Goal: Transaction & Acquisition: Purchase product/service

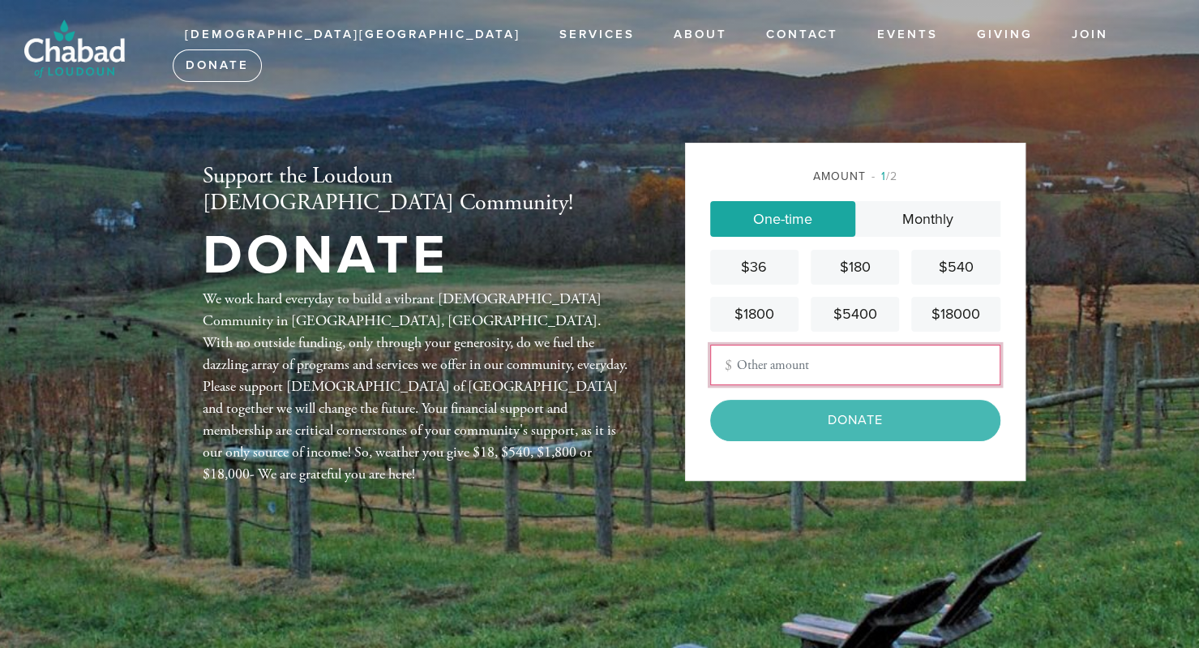
click at [803, 355] on input "Other Amount" at bounding box center [855, 365] width 290 height 41
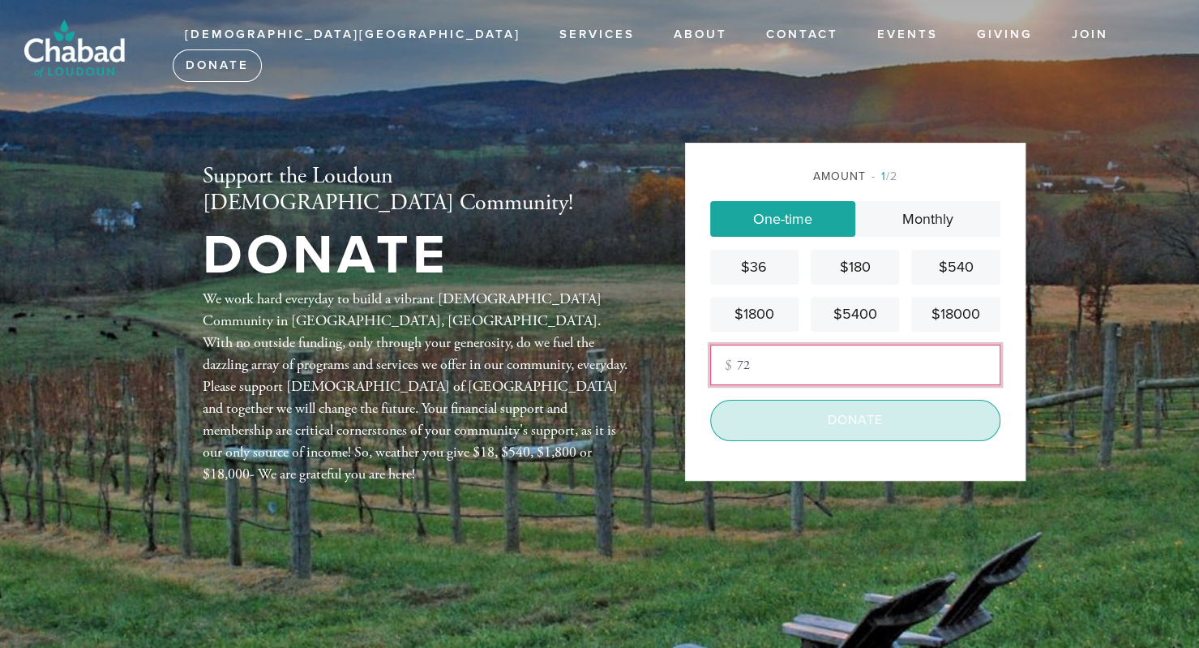
type input "72"
click at [844, 426] on input "Donate" at bounding box center [855, 420] width 290 height 41
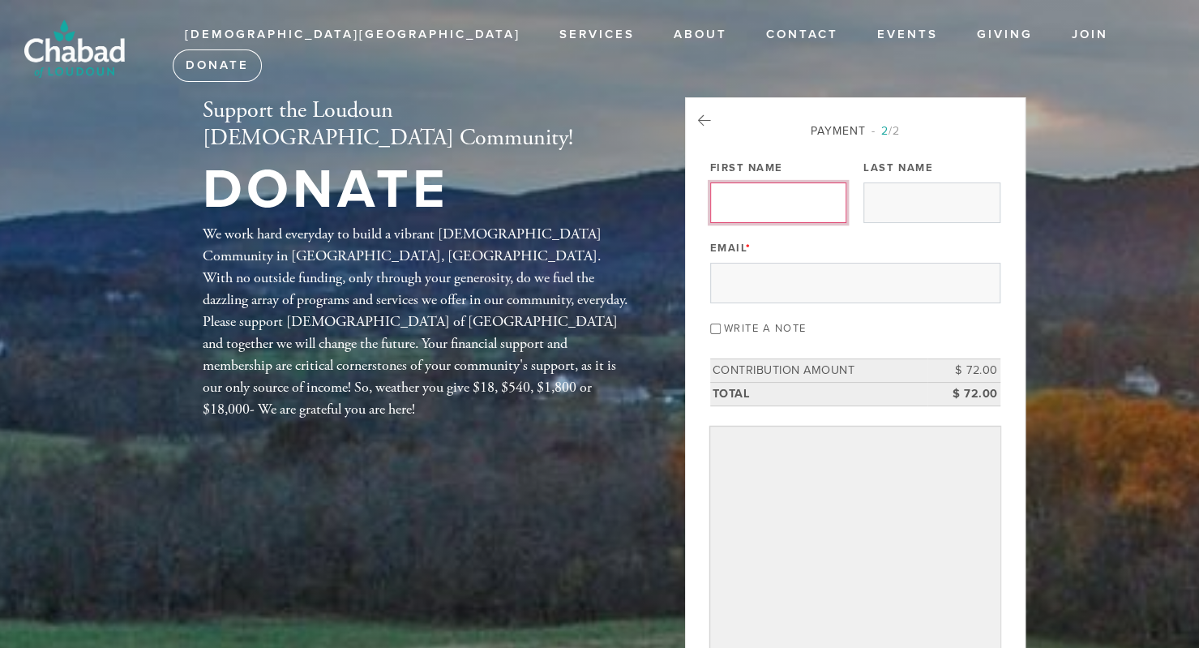
click at [770, 198] on input "First Name" at bounding box center [778, 202] width 136 height 41
type input "Hila"
type input "Benmergi"
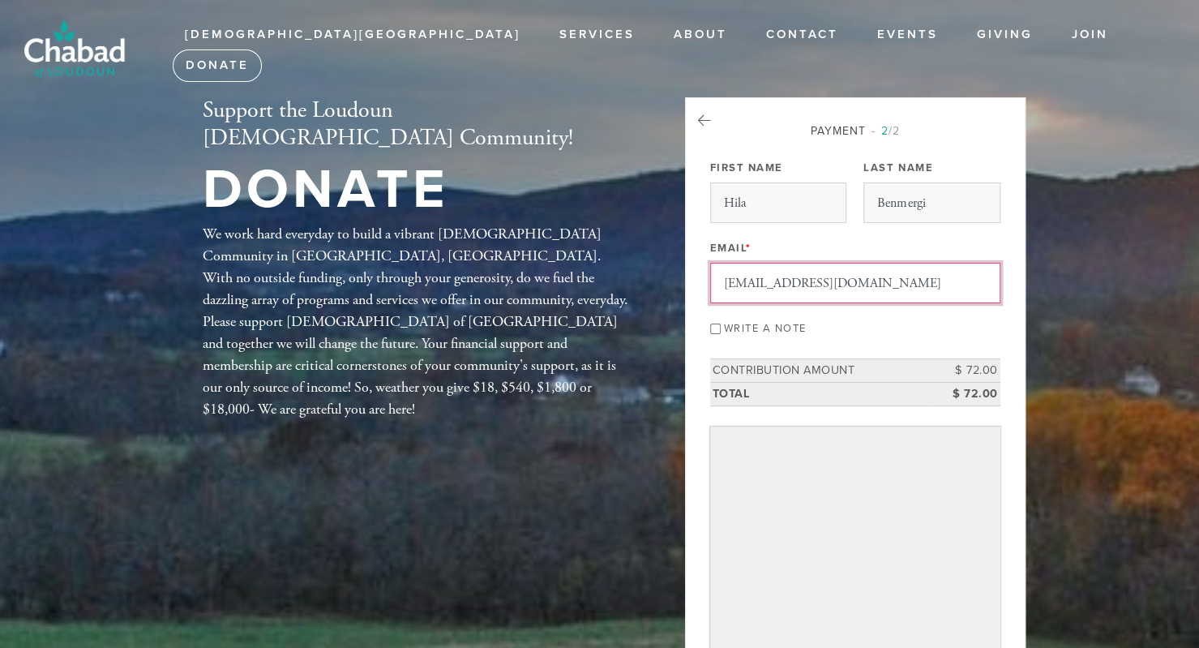
drag, startPoint x: 934, startPoint y: 271, endPoint x: 501, endPoint y: 277, distance: 433.0
type input "[EMAIL_ADDRESS][DOMAIN_NAME]"
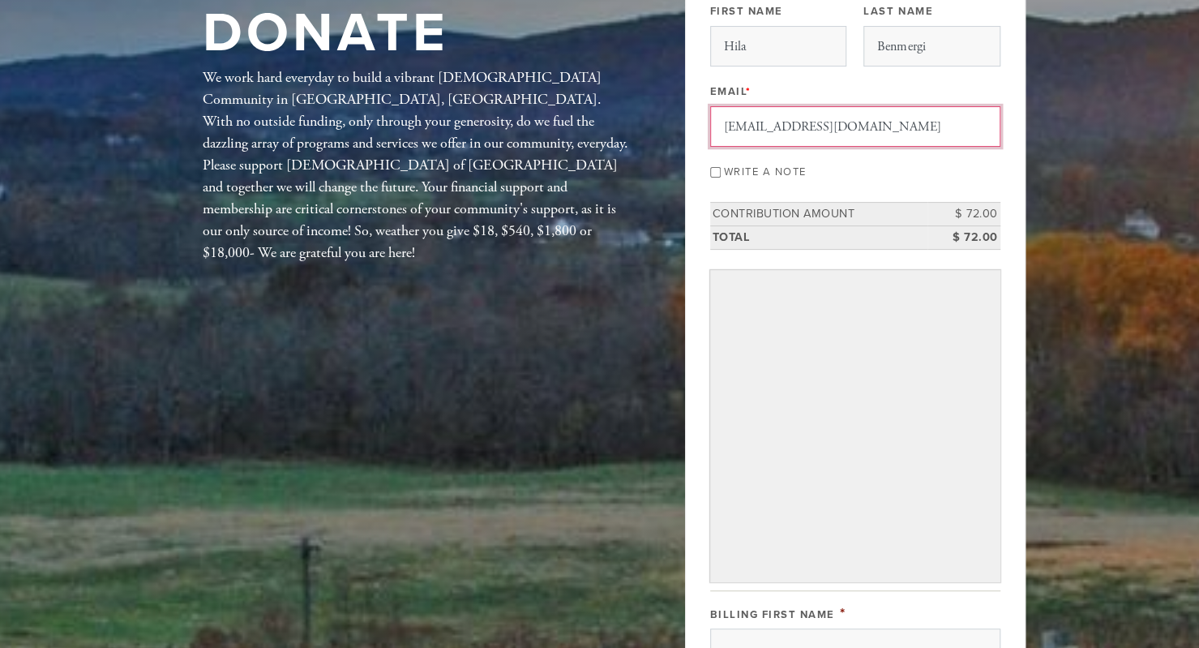
scroll to position [162, 0]
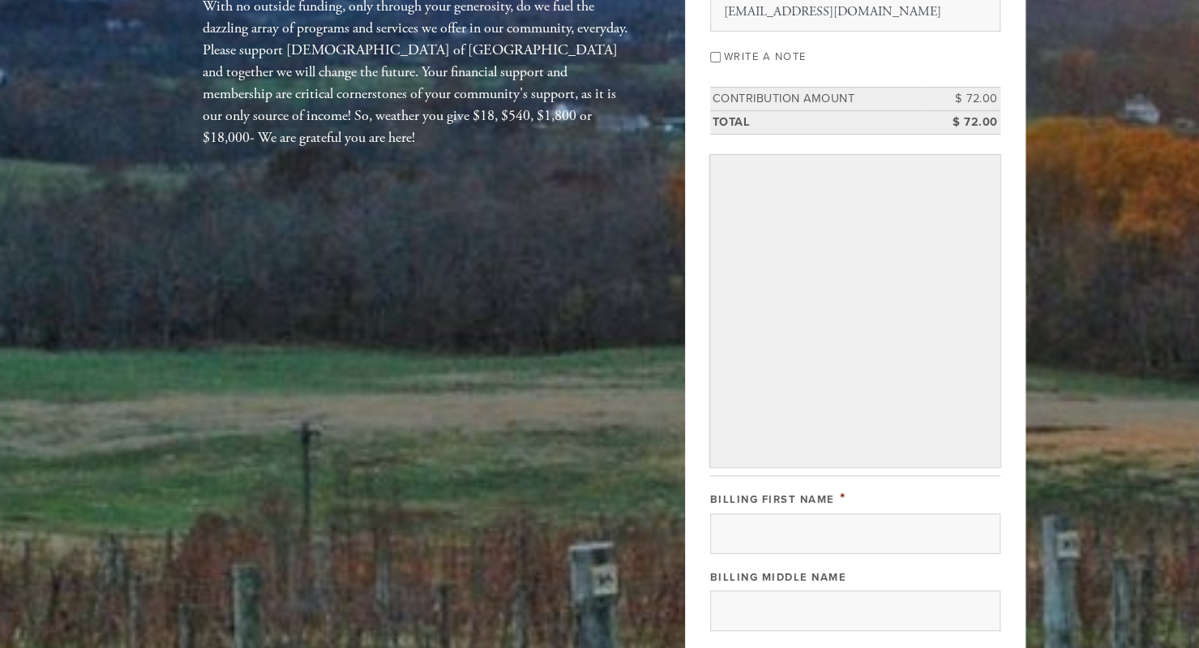
scroll to position [405, 0]
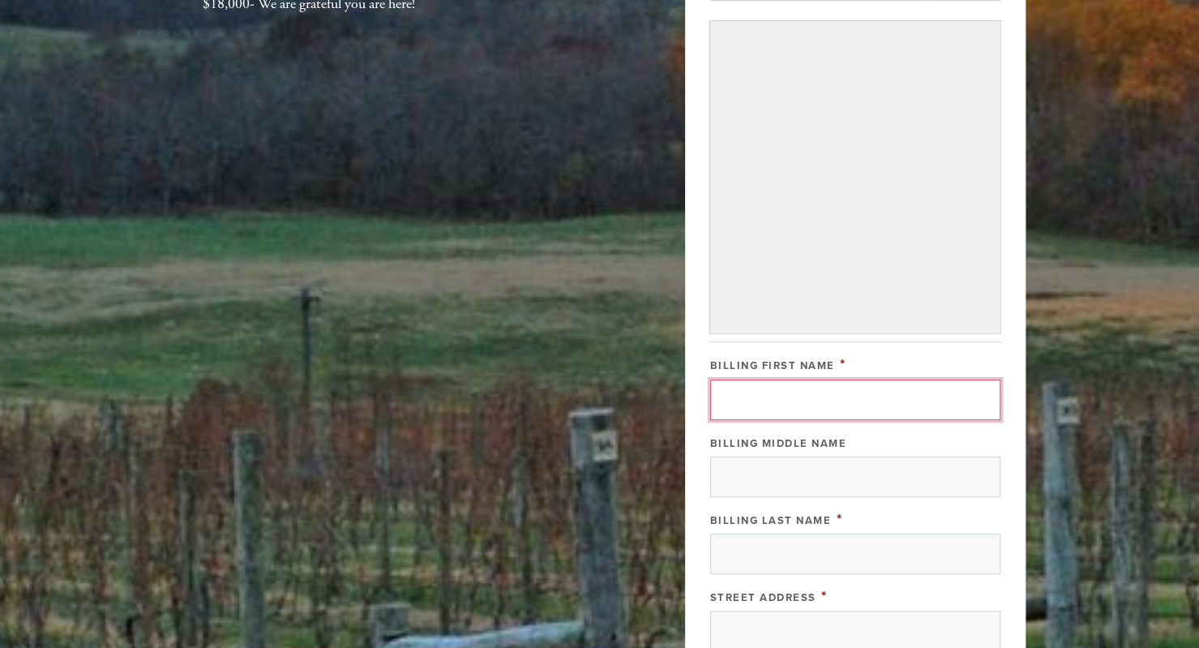
click at [829, 392] on input "Billing First Name" at bounding box center [855, 399] width 290 height 41
type input "Hila"
type input "Benmergi"
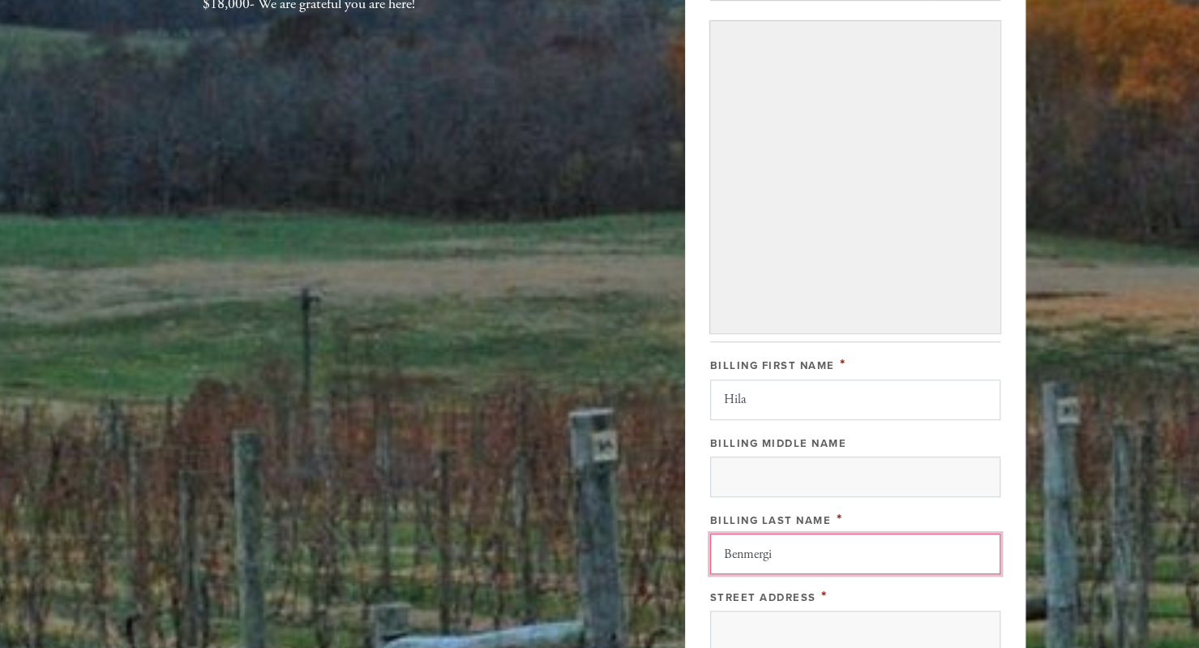
type input "[STREET_ADDRESS]"
type input "Ashburn"
type input "VA"
type input "20147"
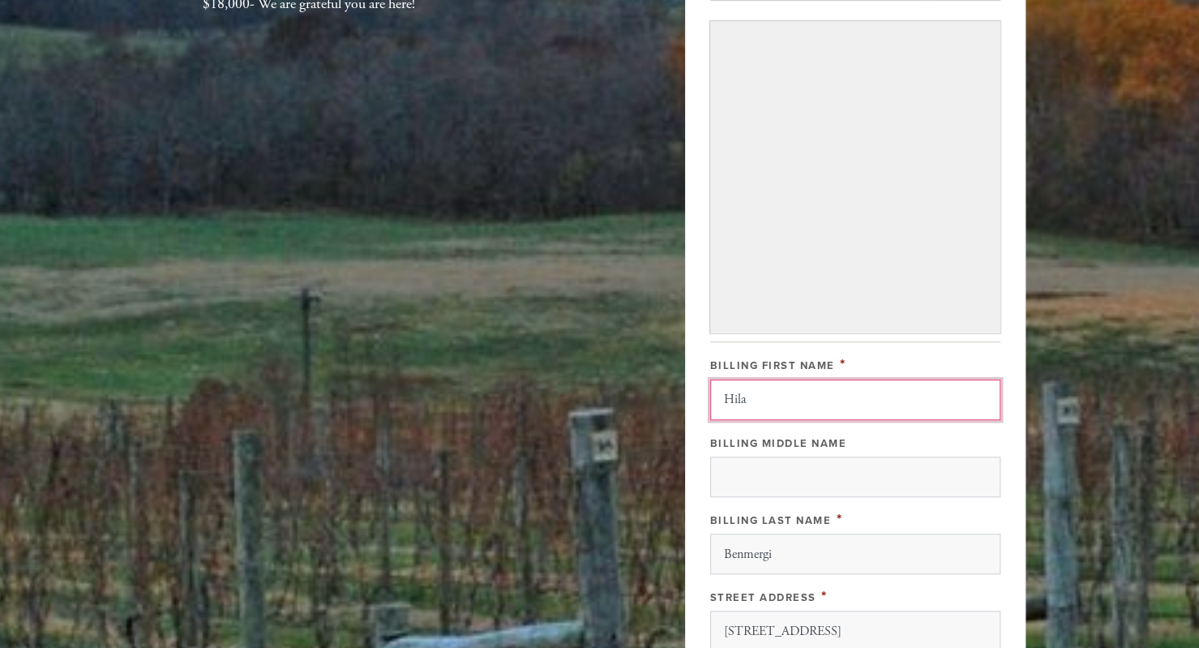
scroll to position [822, 0]
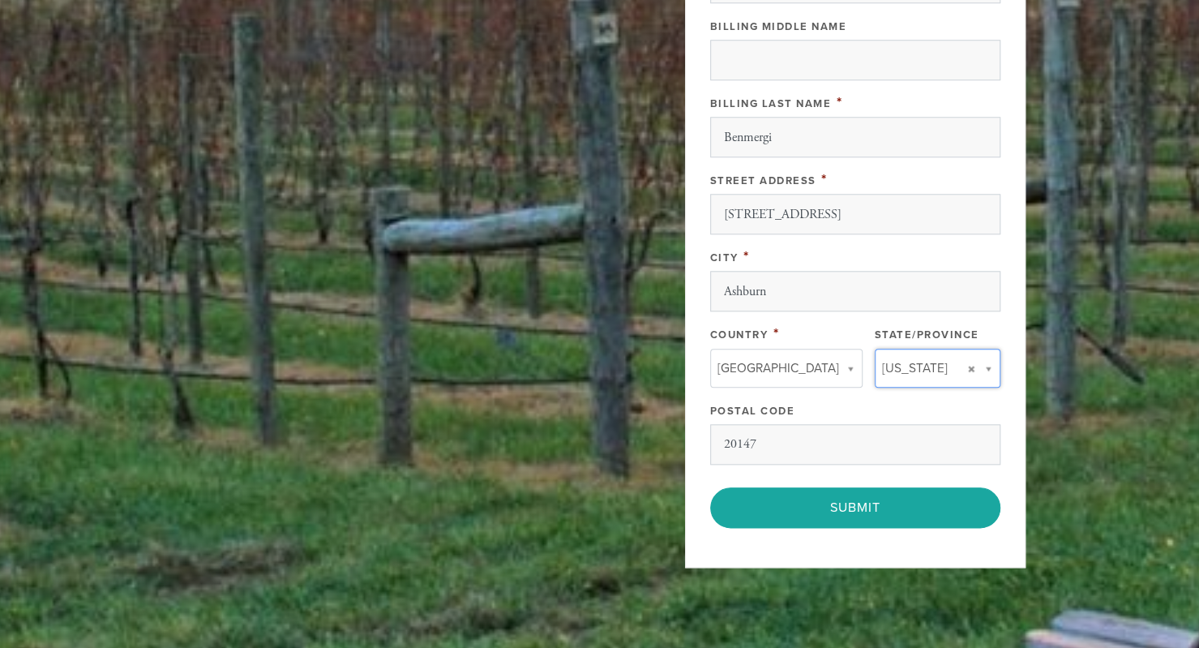
type input "VA"
type input "[GEOGRAPHIC_DATA]"
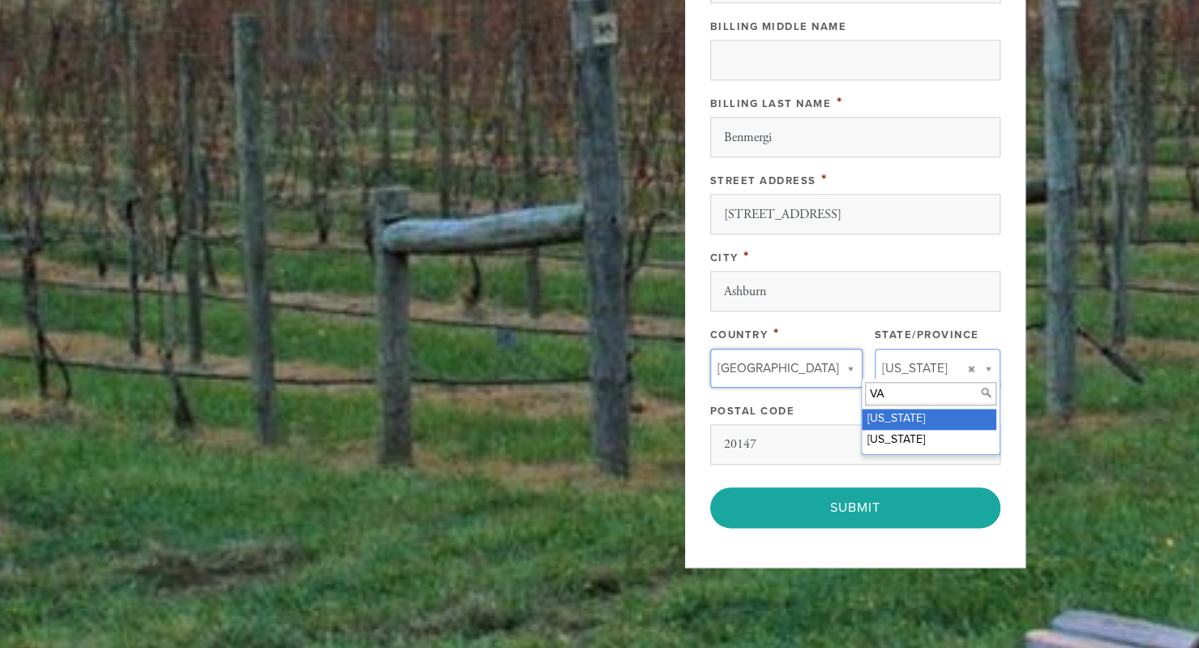
click at [919, 397] on input "VA" at bounding box center [930, 394] width 131 height 24
type input "Vi"
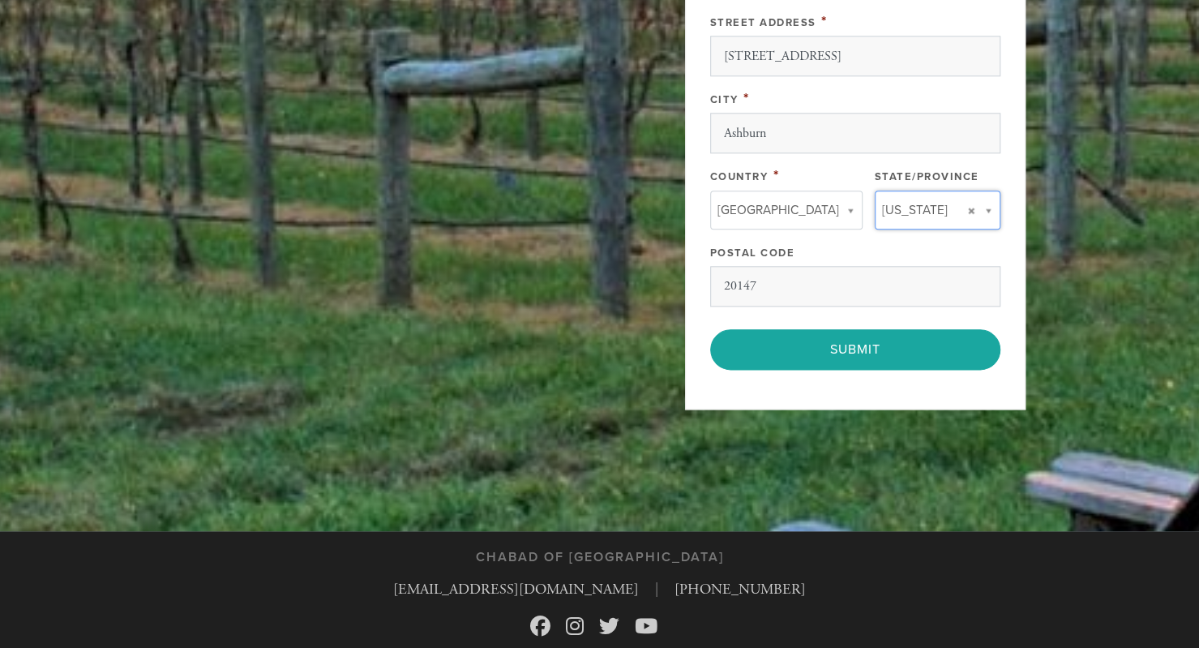
scroll to position [1028, 0]
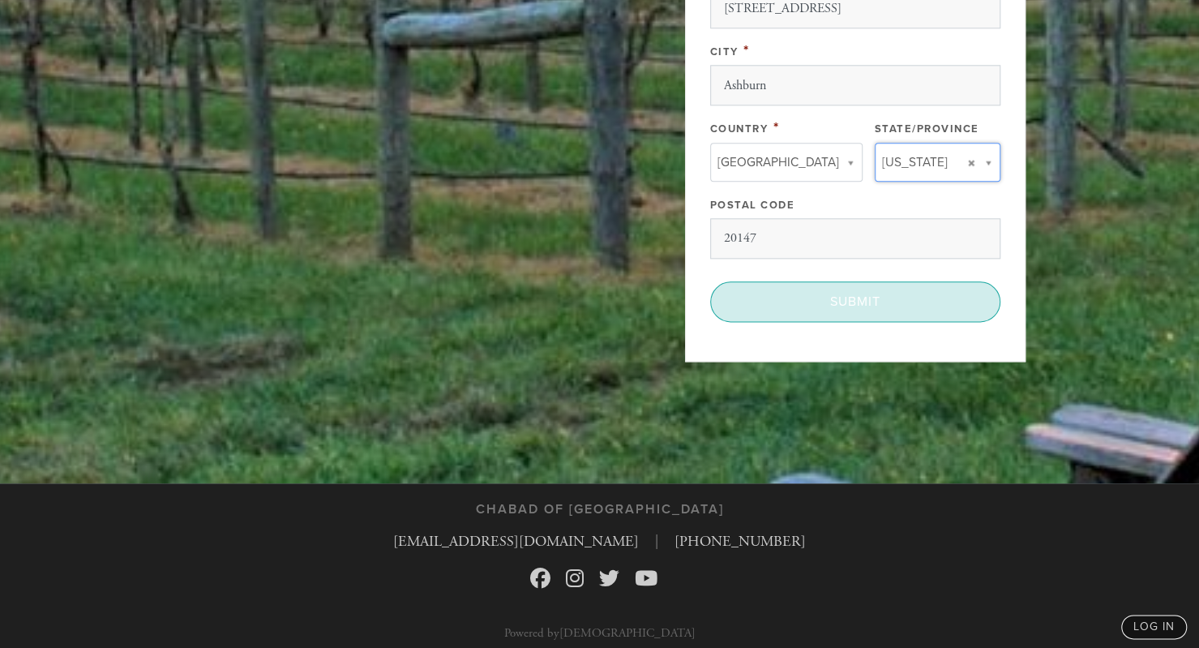
click at [861, 307] on input "Submit" at bounding box center [855, 301] width 290 height 41
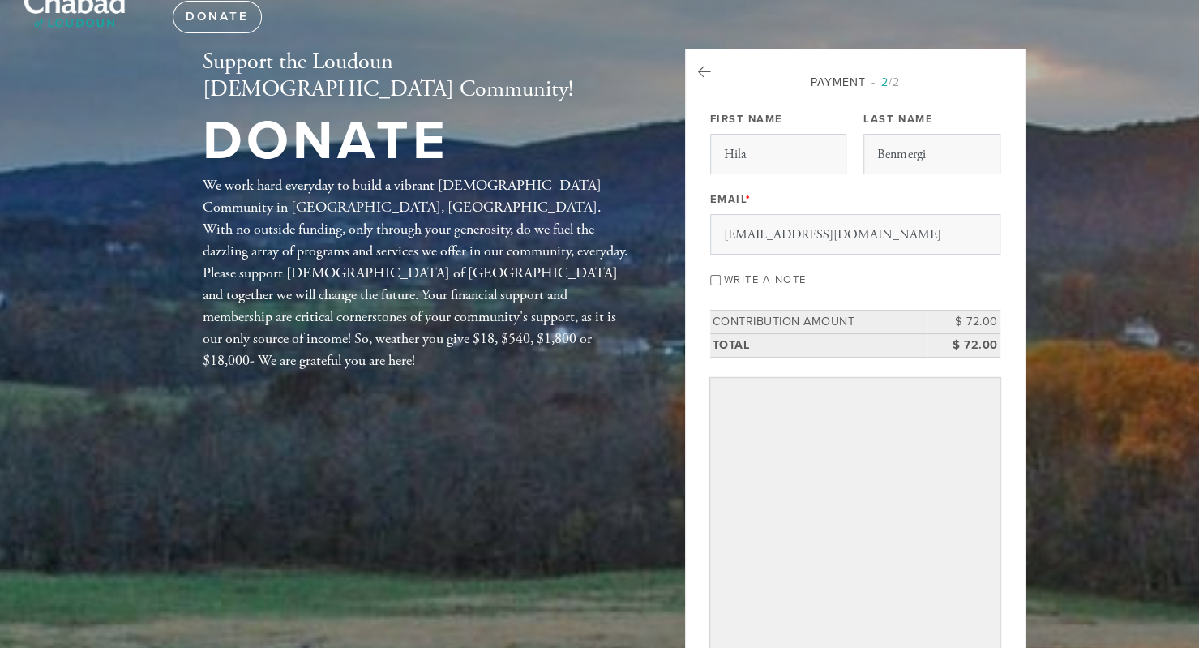
scroll to position [0, 0]
